Goal: Find specific page/section: Find specific page/section

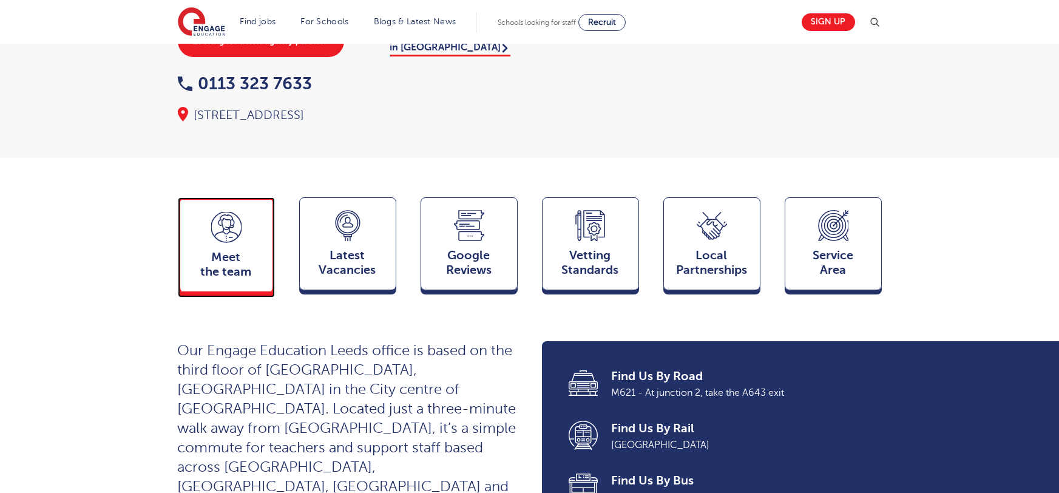
click at [224, 218] on icon at bounding box center [226, 229] width 11 height 22
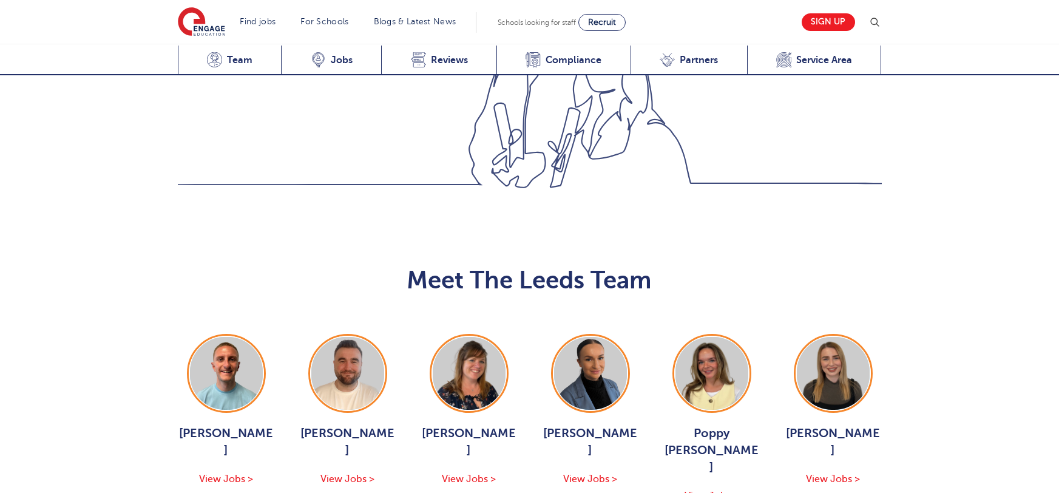
scroll to position [1325, 0]
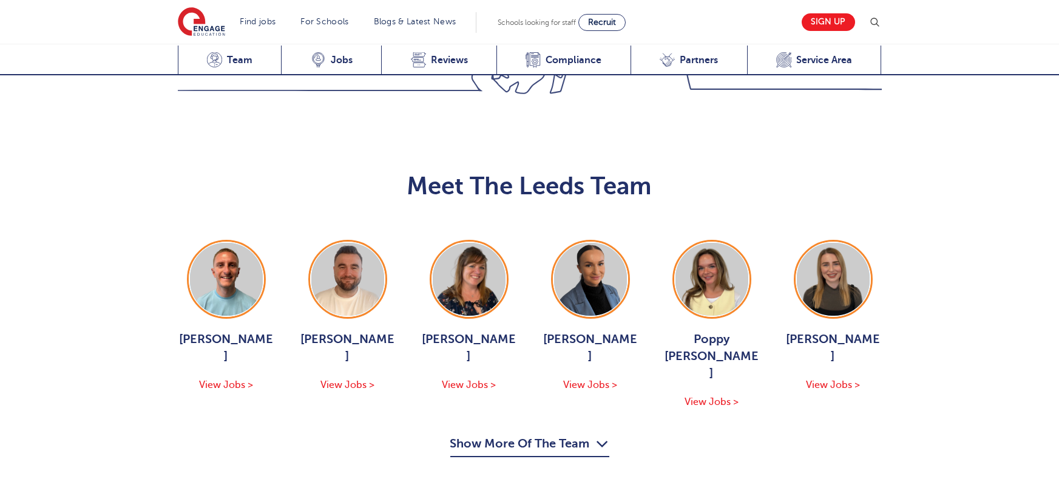
click at [565, 299] on div "George Dignam View Jobs > Chris Rushton View Jobs > Joanne Wright View Jobs > H…" at bounding box center [530, 348] width 728 height 217
click at [546, 434] on button "Show More Of The Team" at bounding box center [529, 445] width 159 height 23
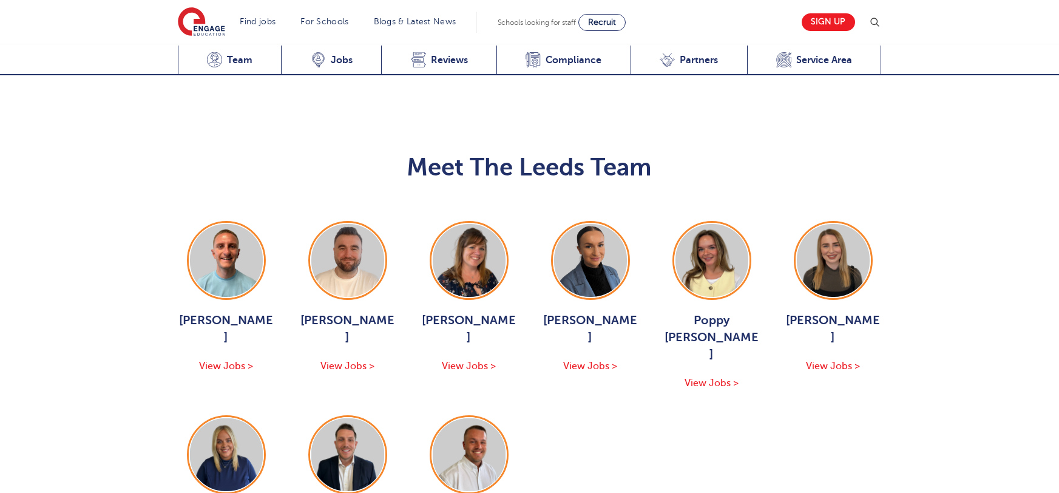
scroll to position [1344, 0]
click at [266, 414] on div "Hannah Day View Jobs >" at bounding box center [226, 490] width 97 height 153
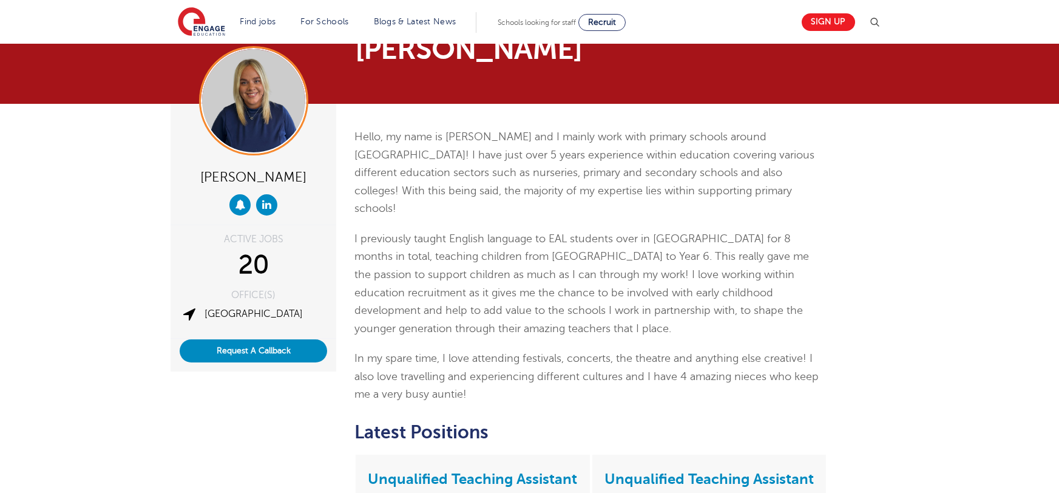
scroll to position [106, 0]
